Goal: Share content: Share content

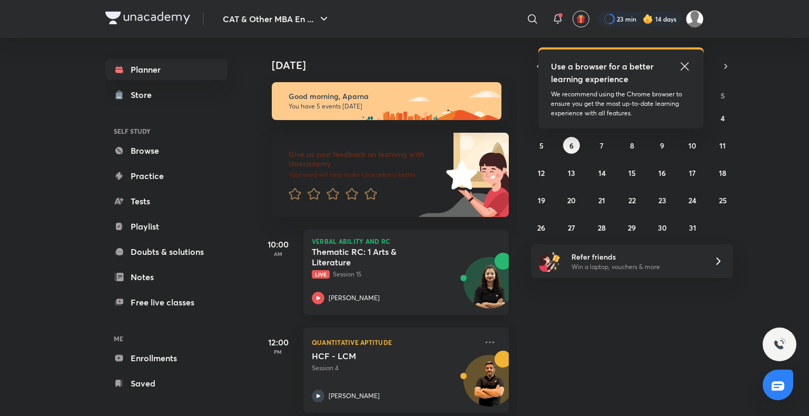
click at [316, 299] on icon at bounding box center [318, 298] width 4 height 4
click at [618, 22] on div at bounding box center [640, 19] width 84 height 15
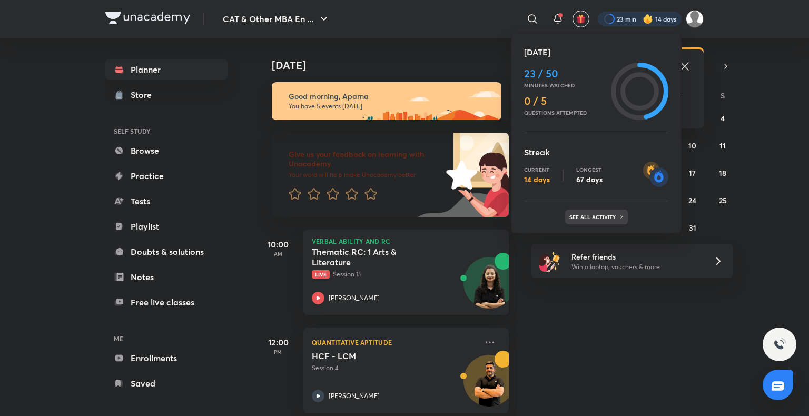
click at [595, 220] on div "See all activity" at bounding box center [596, 217] width 63 height 15
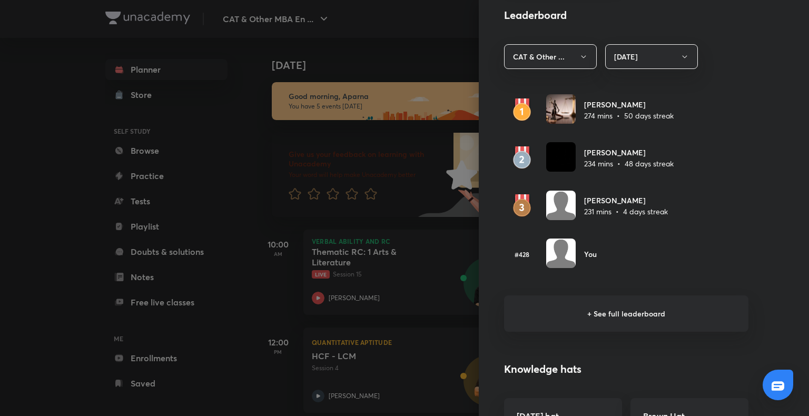
scroll to position [593, 0]
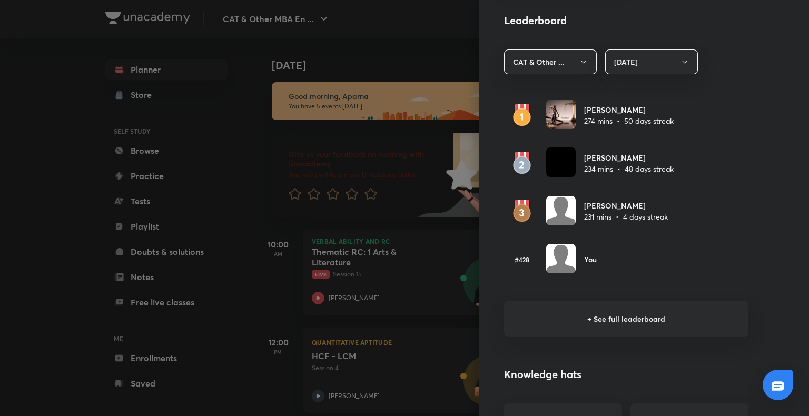
click at [588, 314] on h6 "+ See full leaderboard" at bounding box center [626, 319] width 244 height 36
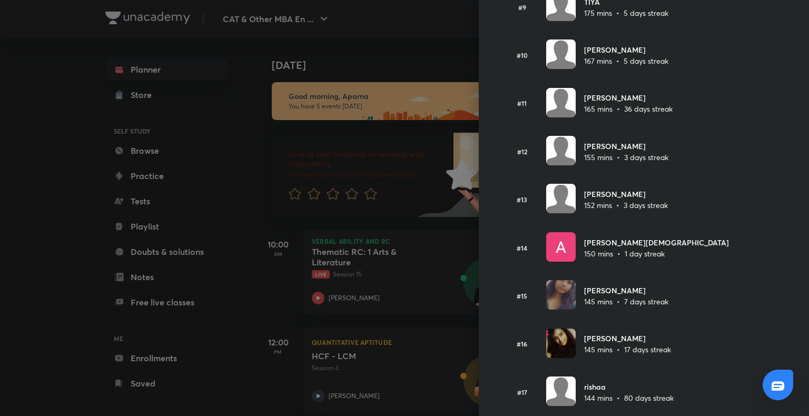
scroll to position [544, 0]
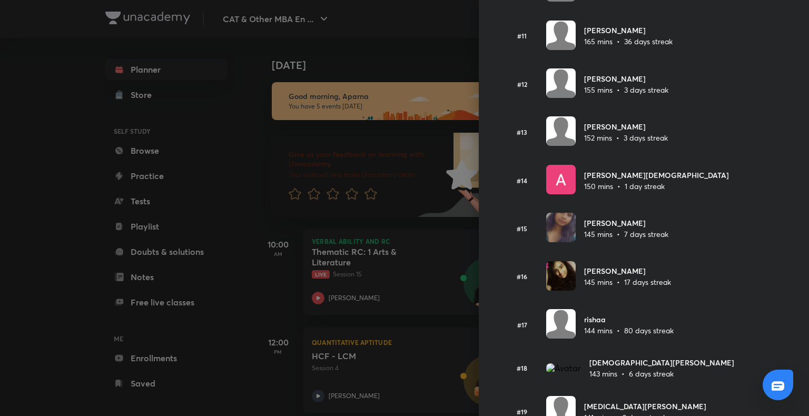
click at [22, 211] on div at bounding box center [404, 208] width 809 height 416
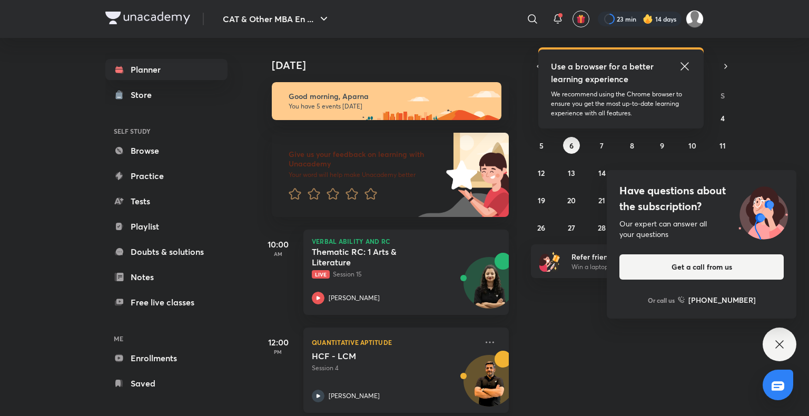
scroll to position [307, 0]
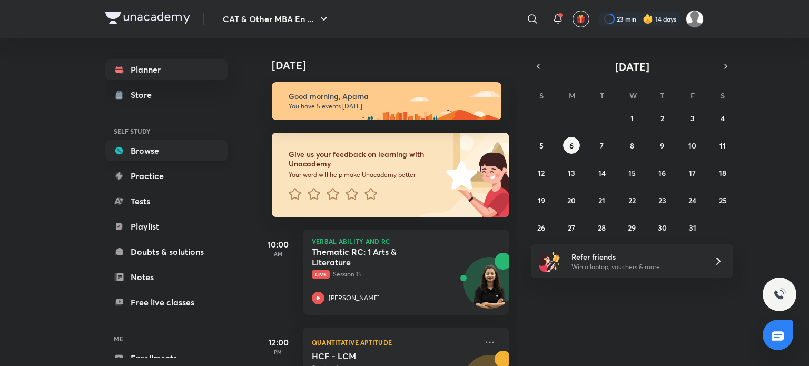
click at [161, 150] on link "Browse" at bounding box center [166, 150] width 122 height 21
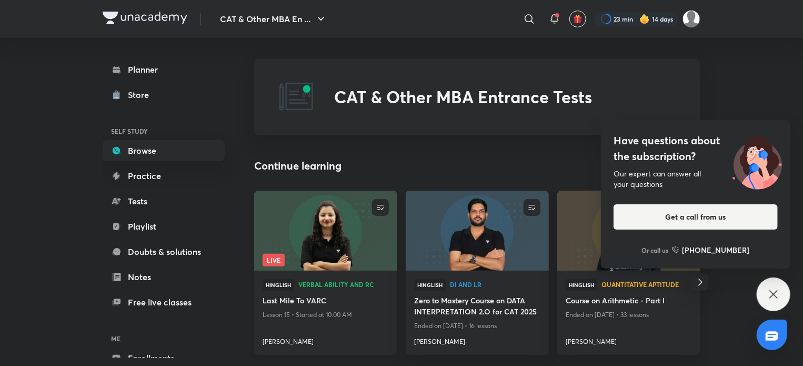
click at [330, 253] on img at bounding box center [326, 231] width 146 height 82
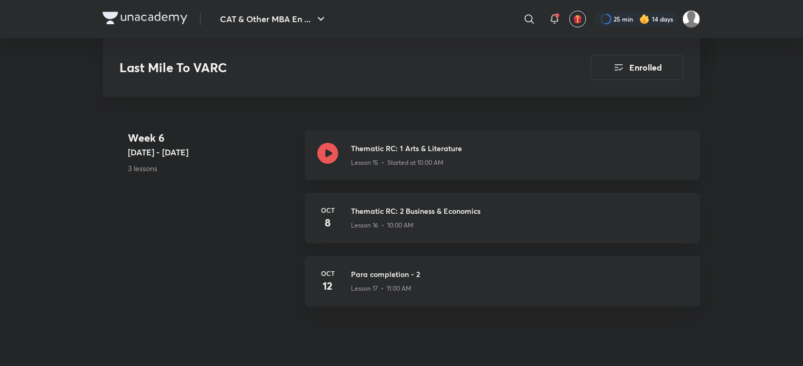
scroll to position [1678, 0]
click at [327, 154] on icon at bounding box center [327, 152] width 21 height 21
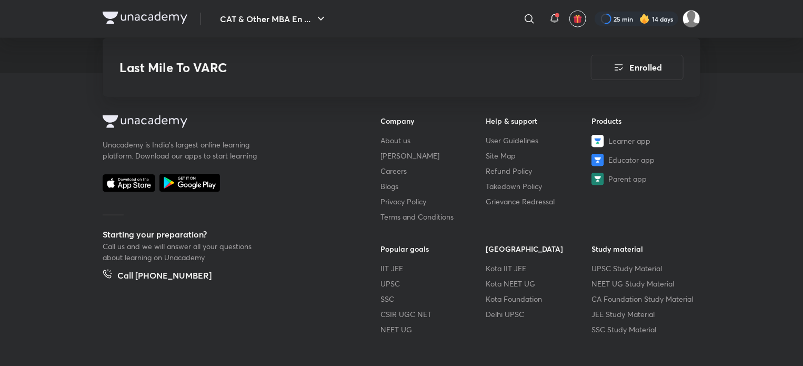
scroll to position [2634, 0]
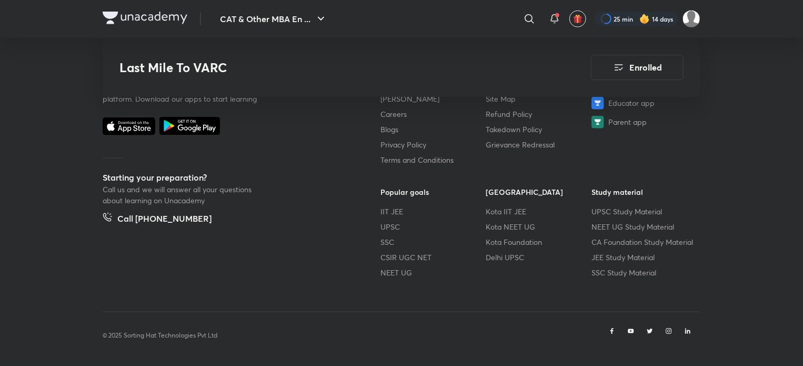
scroll to position [1678, 0]
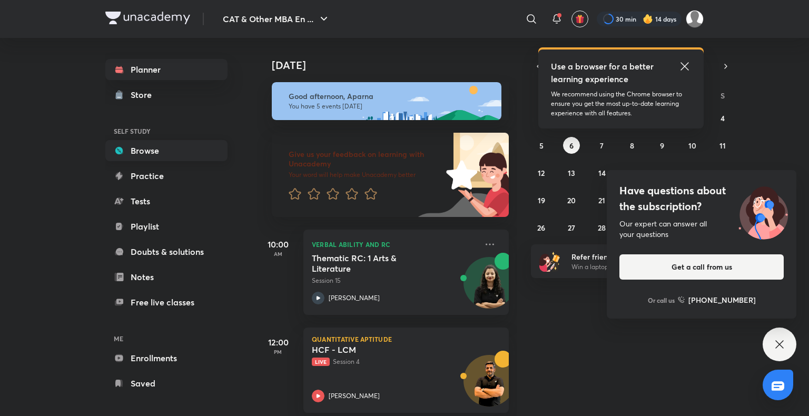
click at [139, 151] on link "Browse" at bounding box center [166, 150] width 122 height 21
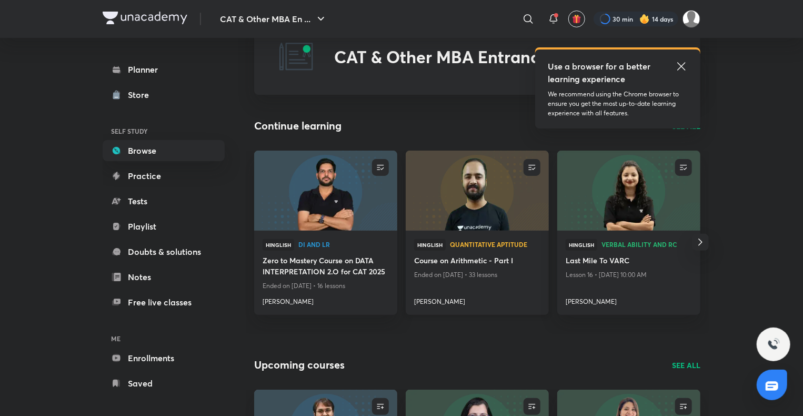
scroll to position [41, 0]
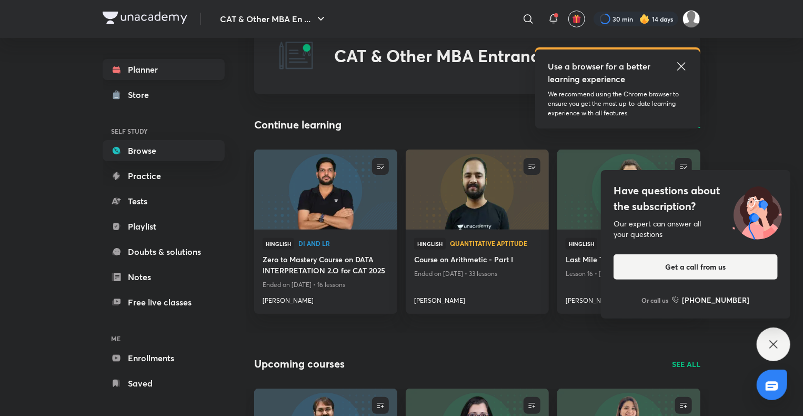
click at [148, 73] on link "Planner" at bounding box center [164, 69] width 122 height 21
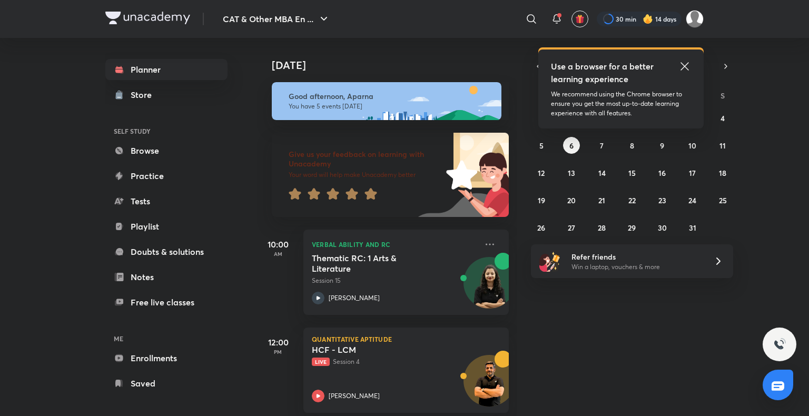
click at [687, 64] on icon at bounding box center [684, 66] width 13 height 13
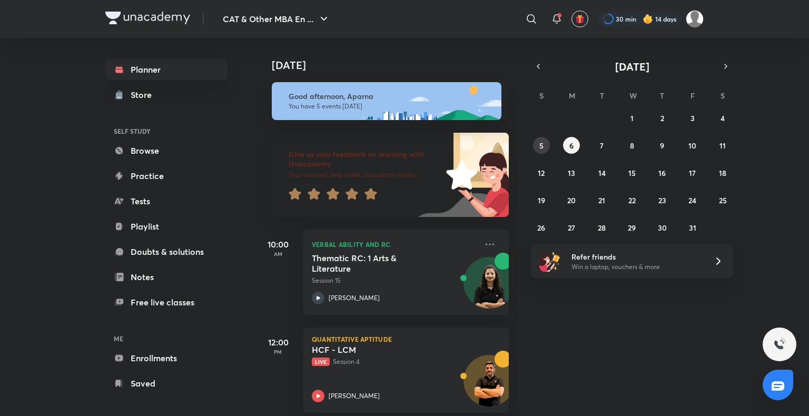
click at [548, 143] on button "5" at bounding box center [541, 145] width 17 height 17
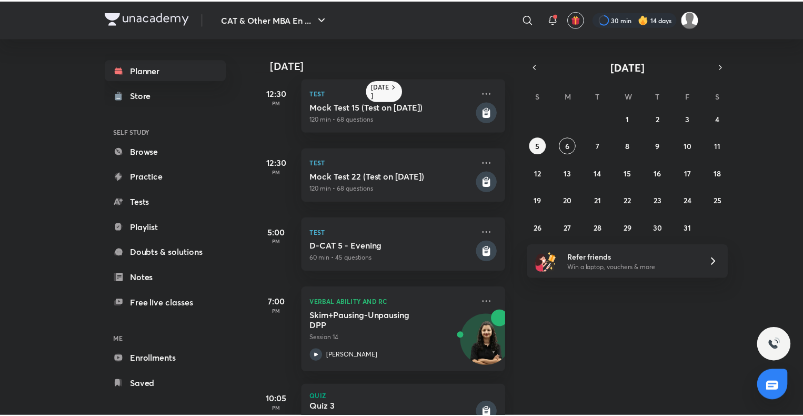
scroll to position [244, 0]
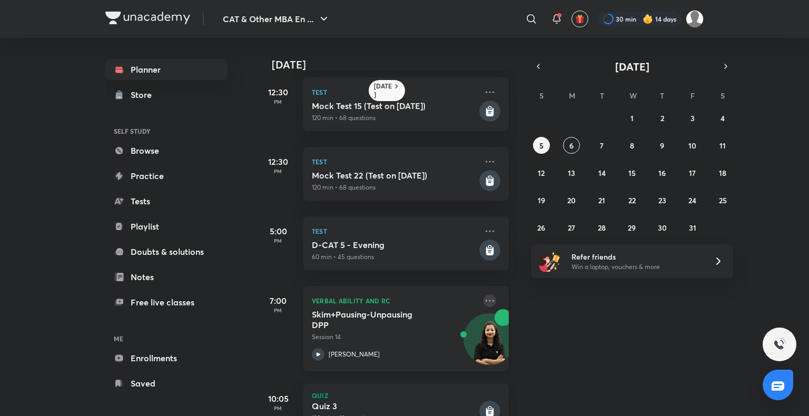
click at [485, 300] on icon at bounding box center [489, 301] width 8 height 2
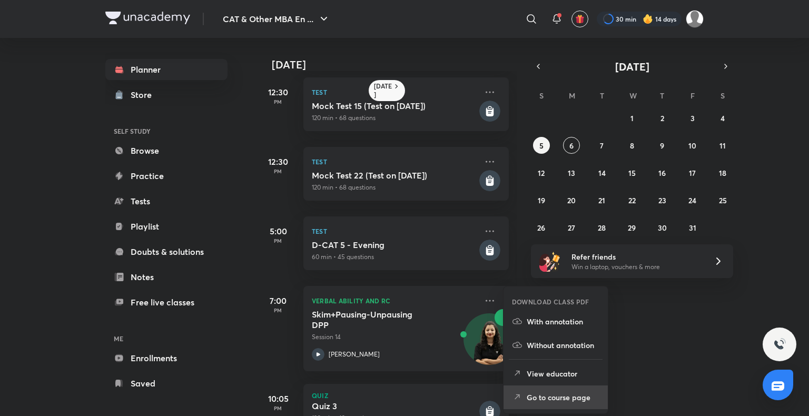
click at [545, 402] on p "Go to course page" at bounding box center [563, 397] width 73 height 11
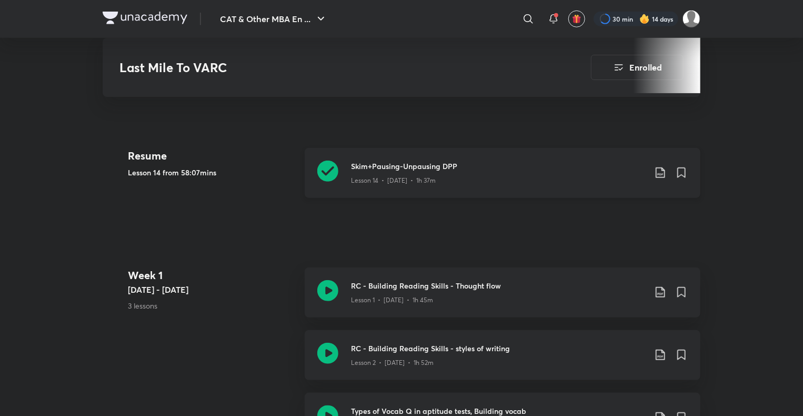
scroll to position [410, 0]
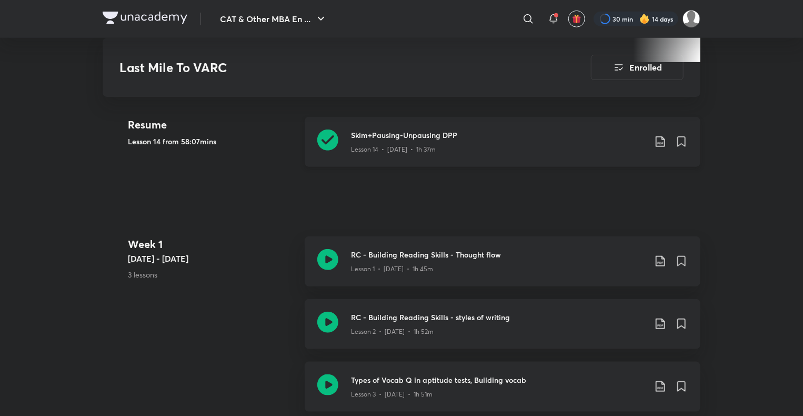
click at [662, 145] on icon at bounding box center [660, 142] width 9 height 11
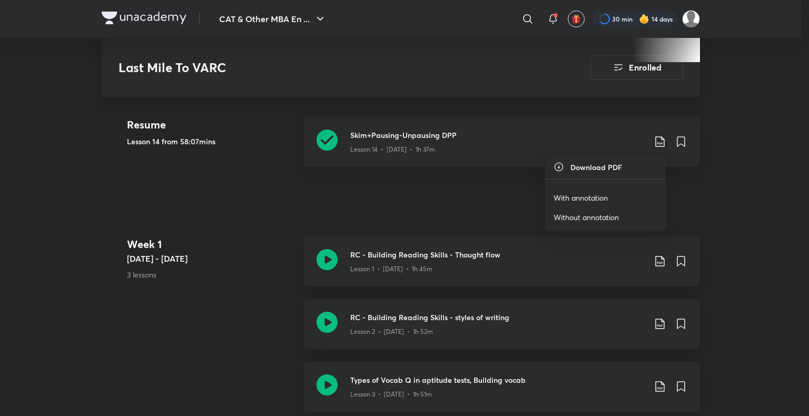
click at [108, 25] on div at bounding box center [404, 208] width 809 height 416
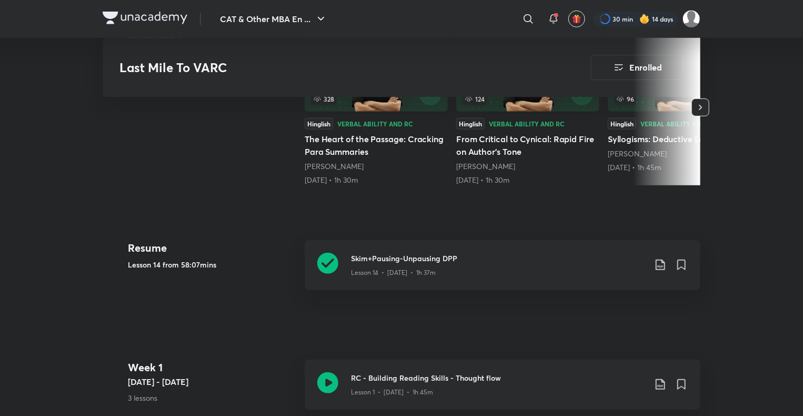
scroll to position [0, 0]
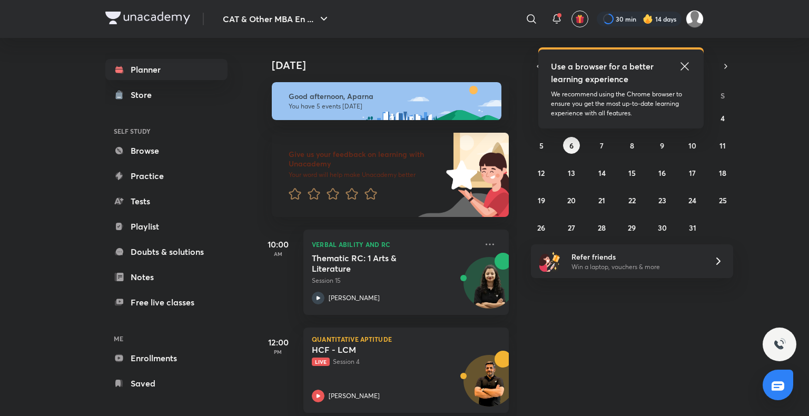
scroll to position [73, 0]
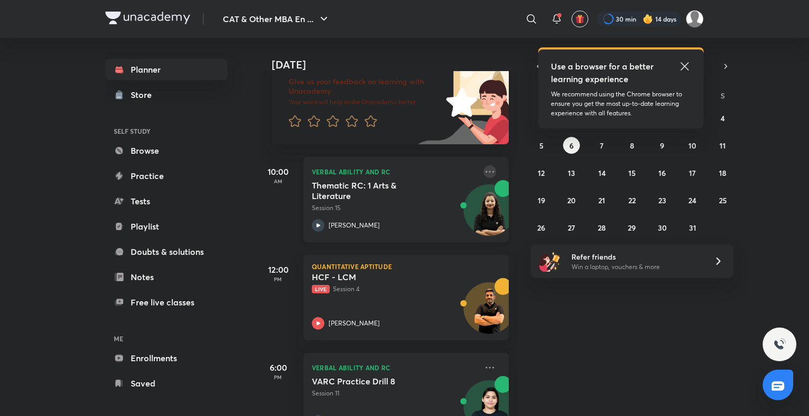
click at [483, 167] on icon at bounding box center [489, 171] width 13 height 13
click at [584, 329] on div "[DATE] Good afternoon, Aparna You have 5 events [DATE] Give us your feedback on…" at bounding box center [532, 227] width 550 height 378
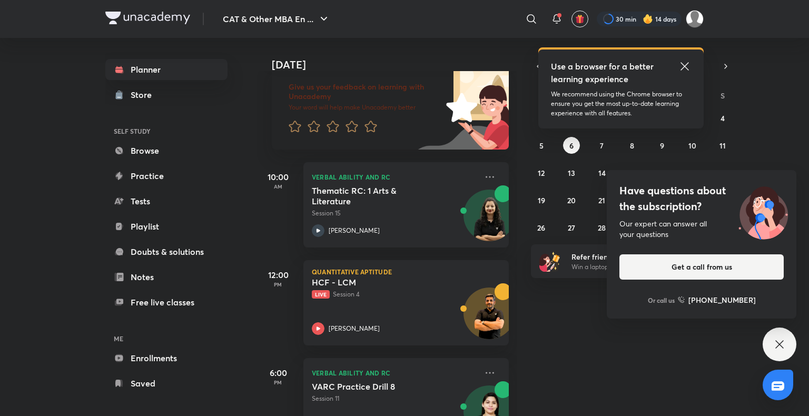
scroll to position [175, 11]
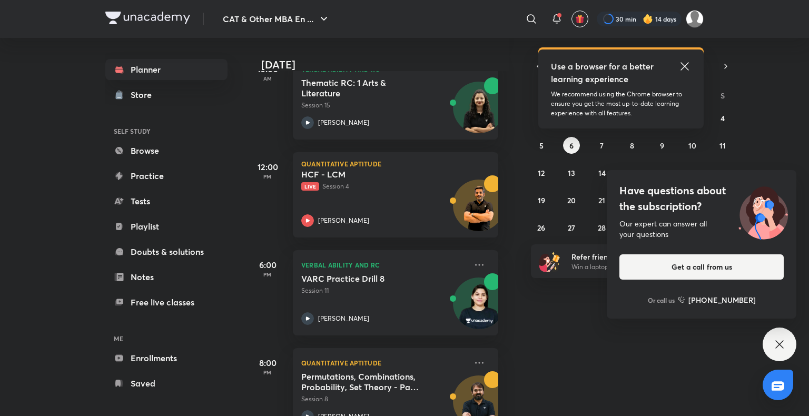
click at [782, 342] on icon at bounding box center [779, 344] width 13 height 13
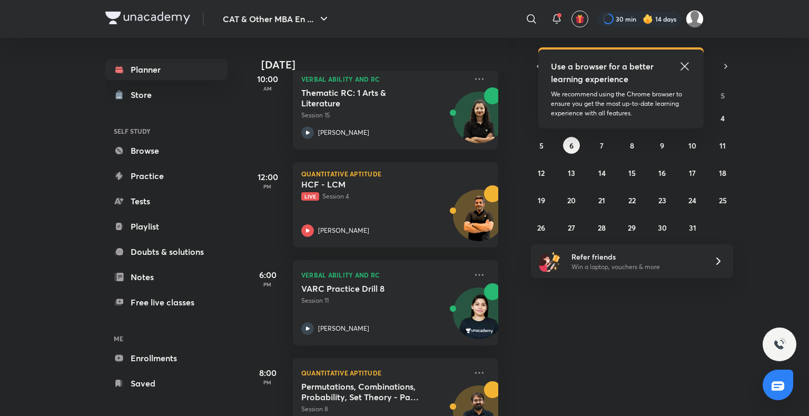
scroll to position [0, 11]
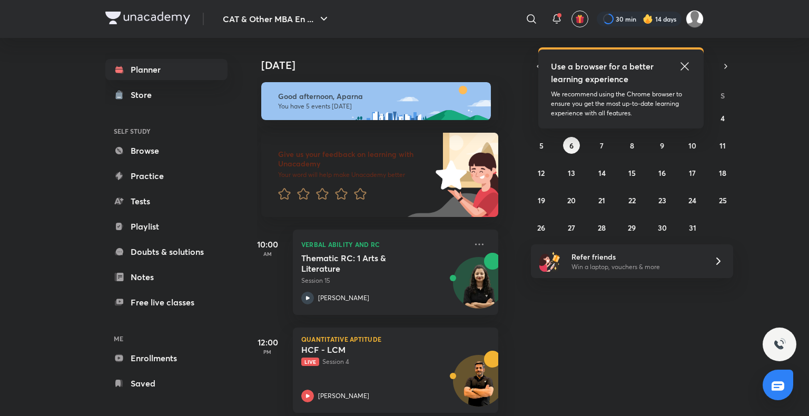
click at [685, 66] on icon at bounding box center [684, 66] width 8 height 8
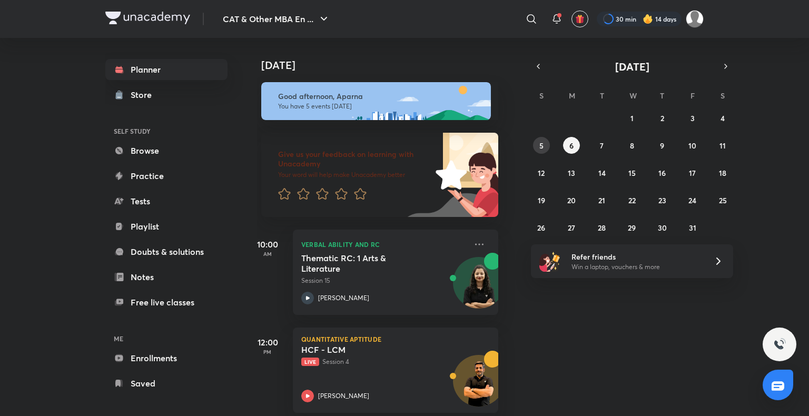
click at [540, 146] on abbr "5" at bounding box center [541, 146] width 4 height 10
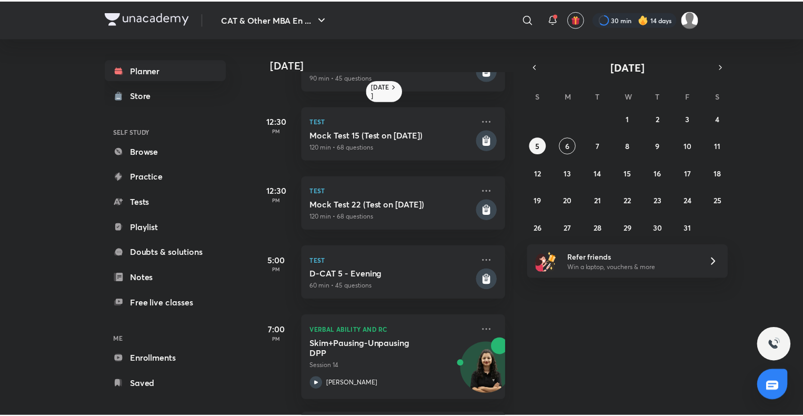
scroll to position [284, 0]
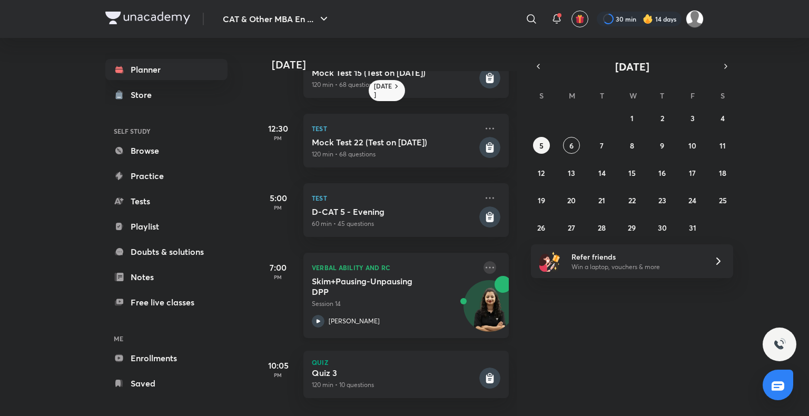
click at [483, 261] on icon at bounding box center [489, 267] width 13 height 13
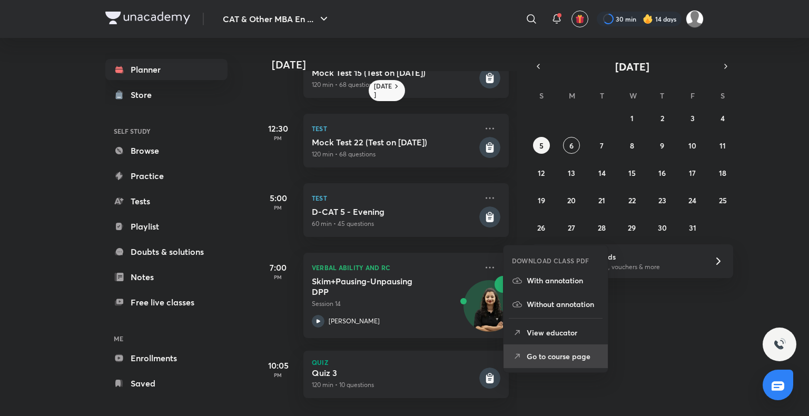
click at [549, 355] on p "Go to course page" at bounding box center [563, 356] width 73 height 11
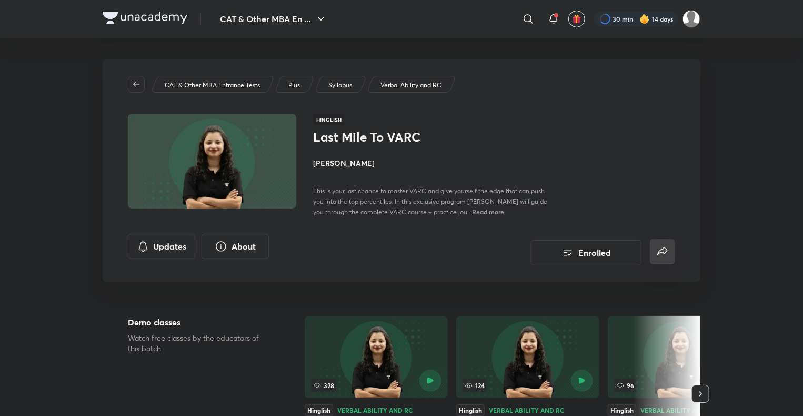
click at [663, 252] on icon "false" at bounding box center [663, 251] width 13 height 13
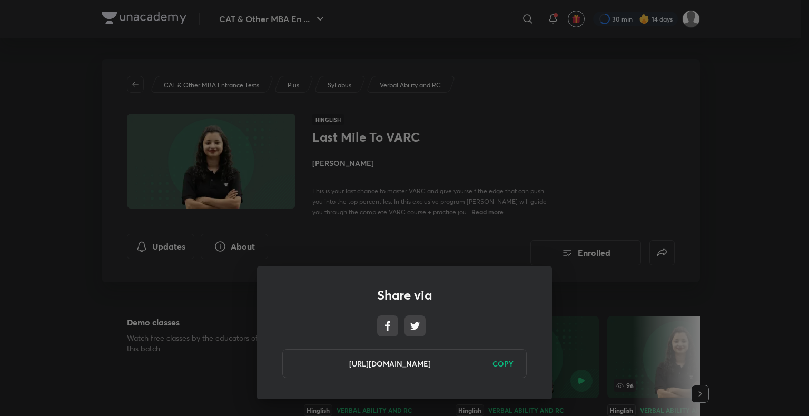
click at [504, 359] on h6 "COPY" at bounding box center [502, 363] width 21 height 11
click at [712, 103] on div "Share via [URL][DOMAIN_NAME] Copied" at bounding box center [404, 208] width 809 height 416
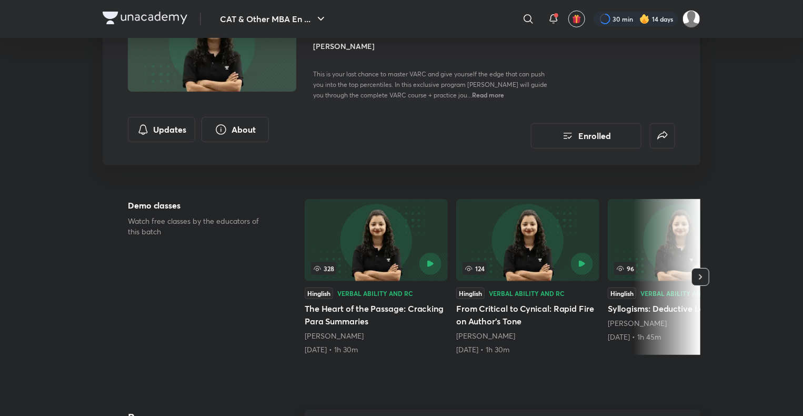
scroll to position [120, 0]
